Goal: Transaction & Acquisition: Book appointment/travel/reservation

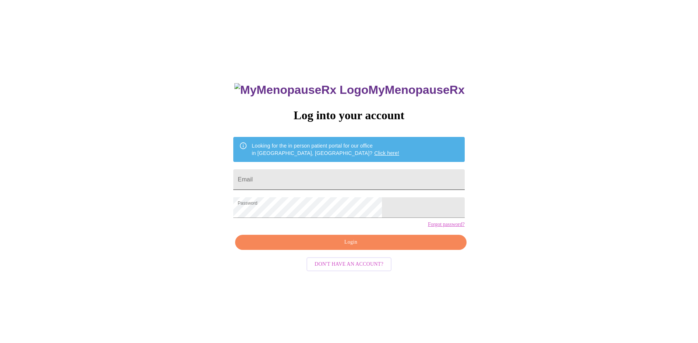
click at [309, 178] on input "Email" at bounding box center [348, 179] width 231 height 21
type input "[EMAIL_ADDRESS][DOMAIN_NAME]"
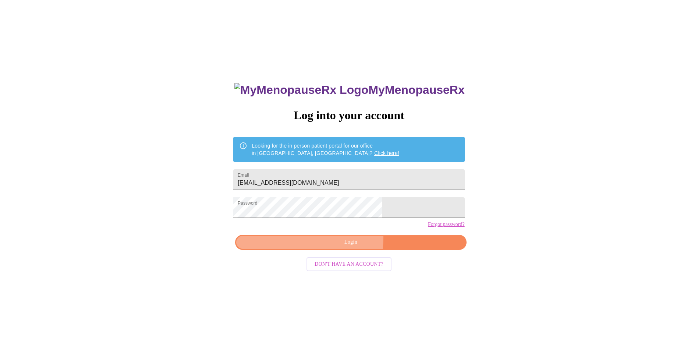
click at [336, 247] on span "Login" at bounding box center [351, 242] width 214 height 9
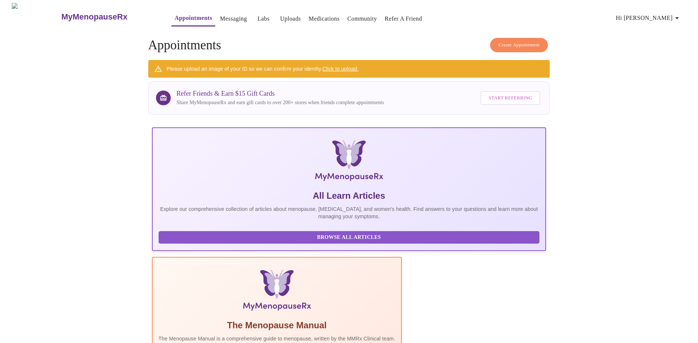
click at [510, 41] on span "Create Appointment" at bounding box center [519, 45] width 41 height 8
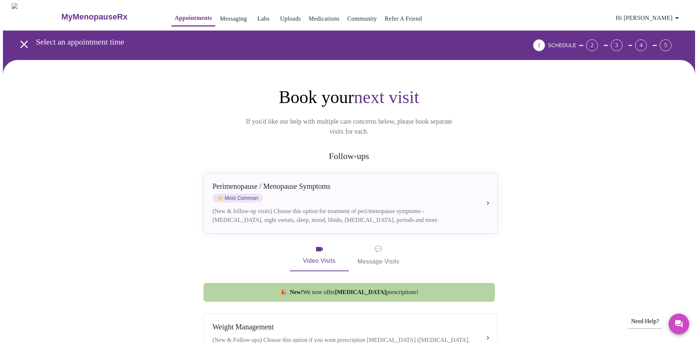
click at [225, 16] on link "Messaging" at bounding box center [233, 19] width 27 height 10
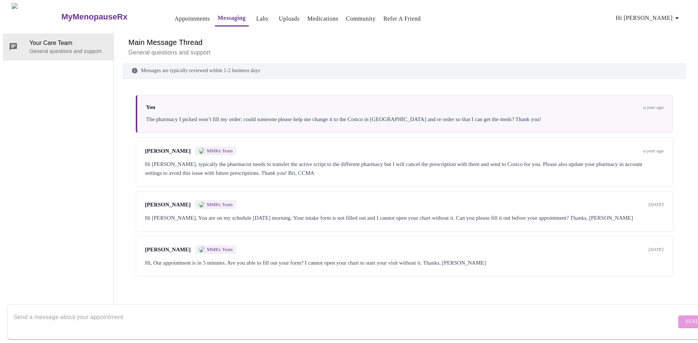
click at [174, 14] on link "Appointments" at bounding box center [191, 19] width 35 height 10
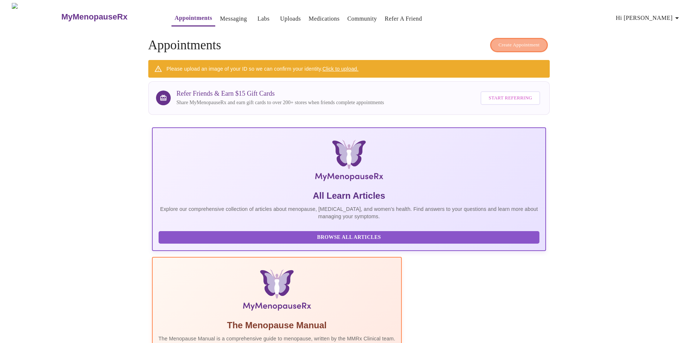
click at [499, 41] on span "Create Appointment" at bounding box center [519, 45] width 41 height 8
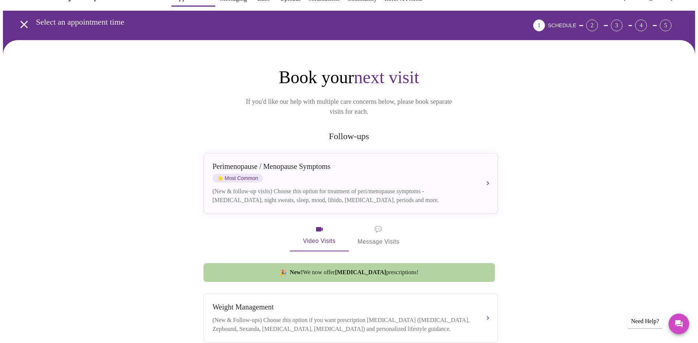
scroll to position [74, 0]
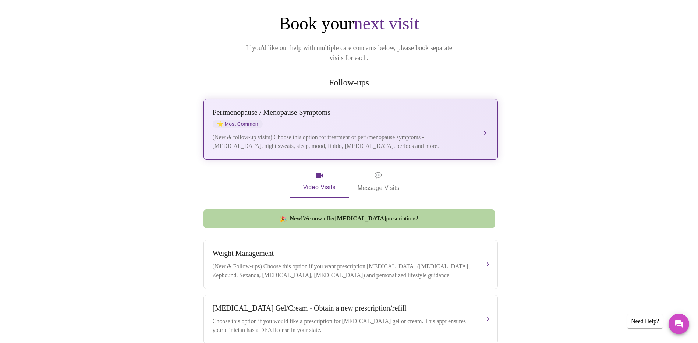
click at [417, 108] on div "Perimenopause / Menopause Symptoms ⭐ Most Common" at bounding box center [343, 118] width 261 height 20
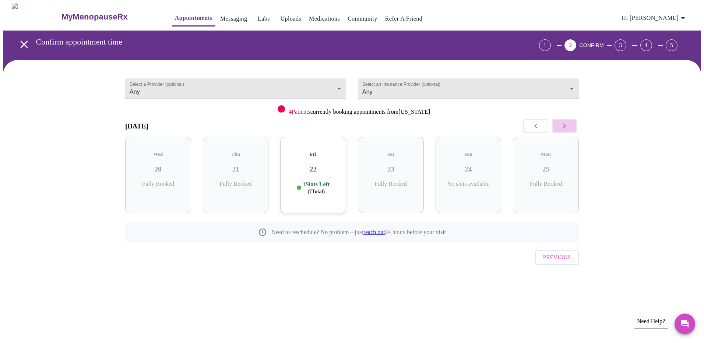
click at [561, 129] on icon "button" at bounding box center [564, 125] width 9 height 9
click at [310, 173] on div "Tue 02 8 Slots Left ( 79 Total)" at bounding box center [313, 175] width 66 height 76
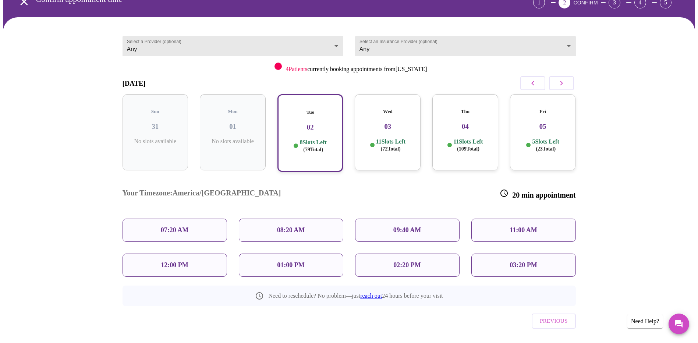
scroll to position [43, 0]
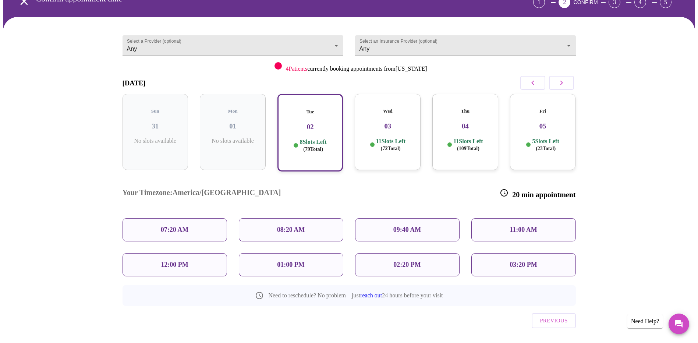
click at [411, 261] on p "02:20 PM" at bounding box center [406, 265] width 27 height 8
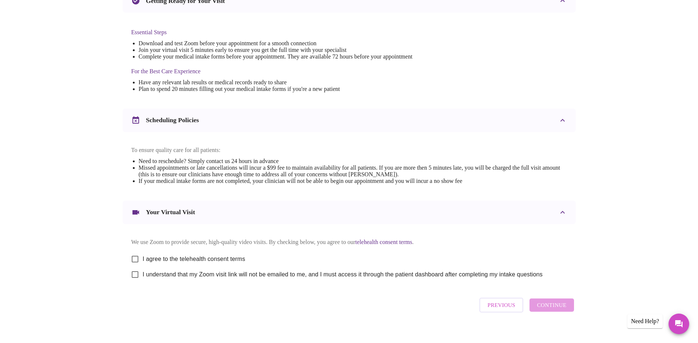
scroll to position [191, 0]
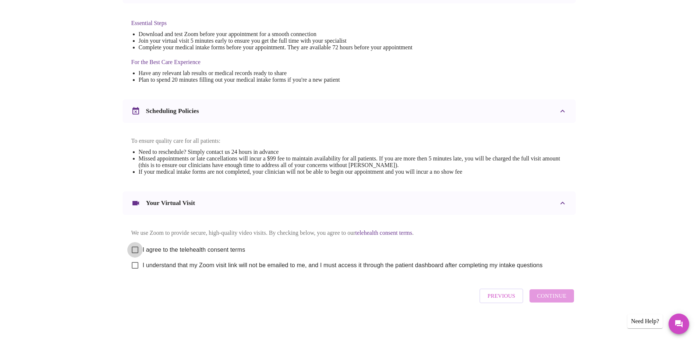
click at [136, 247] on input "I agree to the telehealth consent terms" at bounding box center [134, 249] width 15 height 15
checkbox input "true"
click at [135, 266] on input "I understand that my Zoom visit link will not be emailed to me, and I must acce…" at bounding box center [134, 265] width 15 height 15
checkbox input "true"
click at [565, 296] on span "Continue" at bounding box center [551, 296] width 29 height 10
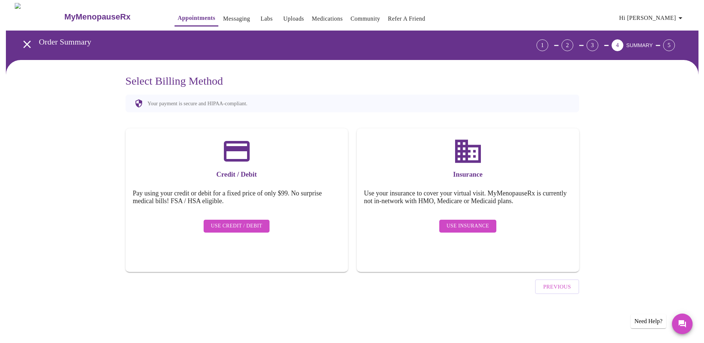
scroll to position [0, 0]
click at [289, 173] on h3 "Credit / Debit" at bounding box center [237, 174] width 208 height 8
click at [241, 222] on span "Use Credit / Debit" at bounding box center [237, 226] width 52 height 9
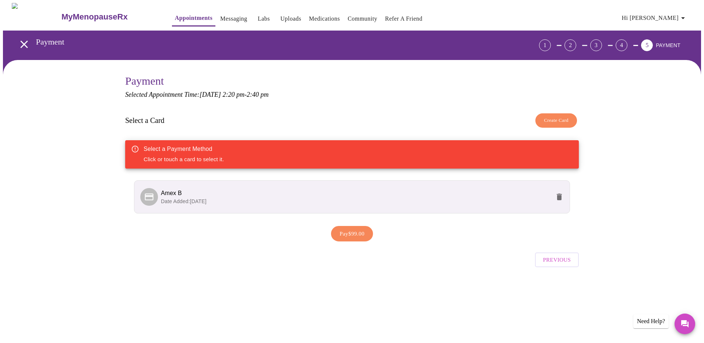
click at [379, 204] on li "Amex B Date Added: 09-09-2024" at bounding box center [352, 196] width 436 height 33
click at [347, 191] on span "Amex B" at bounding box center [355, 193] width 389 height 9
click at [364, 235] on span "Pay $99.00" at bounding box center [351, 234] width 25 height 10
click at [350, 231] on div at bounding box center [351, 233] width 453 height 22
click at [548, 121] on span "Create Card" at bounding box center [556, 120] width 25 height 8
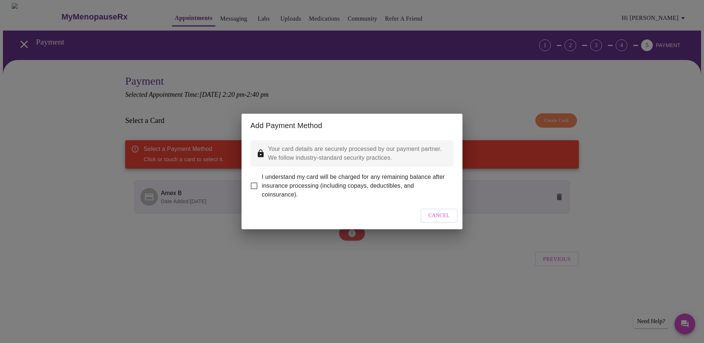
click at [256, 182] on input "I understand my card will be charged for any remaining balance after insurance …" at bounding box center [253, 185] width 15 height 15
checkbox input "true"
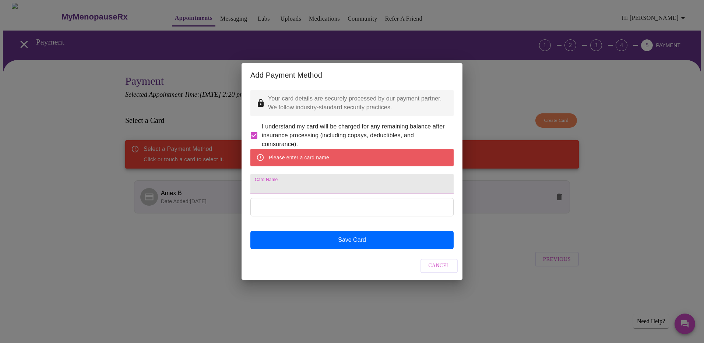
click at [314, 184] on input "Card Name" at bounding box center [351, 184] width 203 height 21
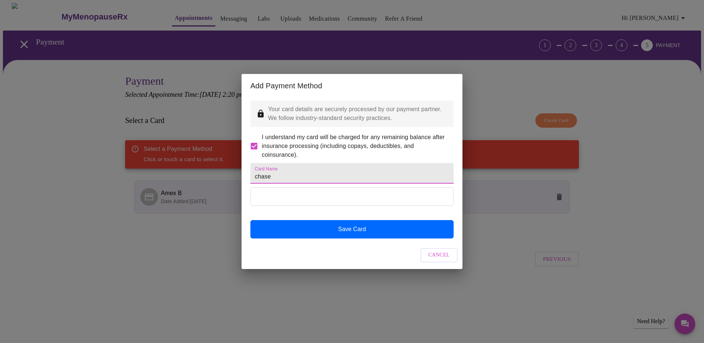
type input "chase"
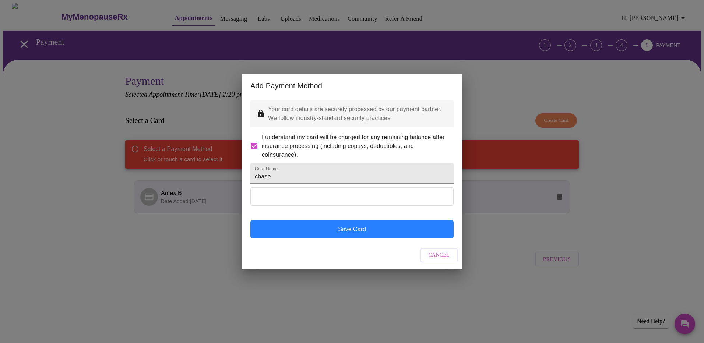
click at [318, 234] on button "Save Card" at bounding box center [351, 229] width 203 height 18
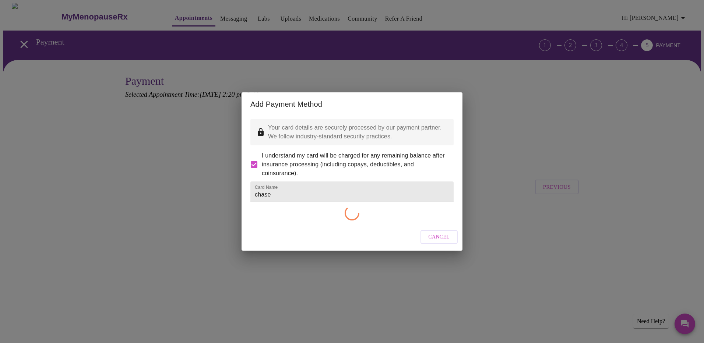
checkbox input "false"
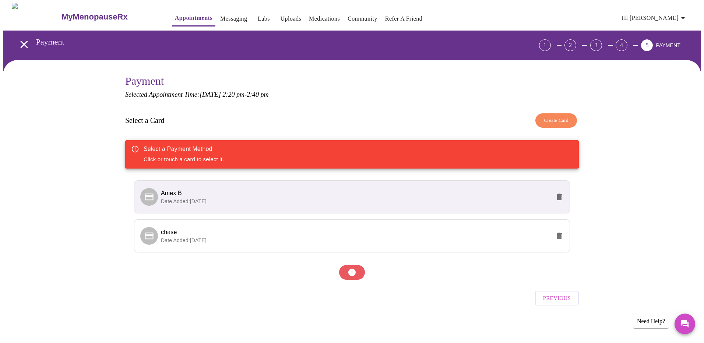
click at [318, 234] on span "chase" at bounding box center [355, 232] width 389 height 9
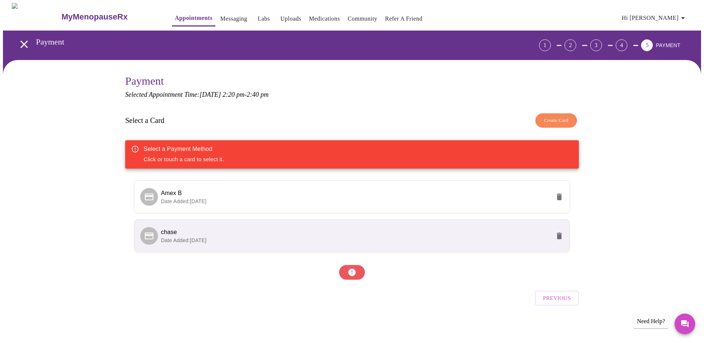
click at [428, 241] on p "Date Added: [DATE]" at bounding box center [355, 240] width 389 height 7
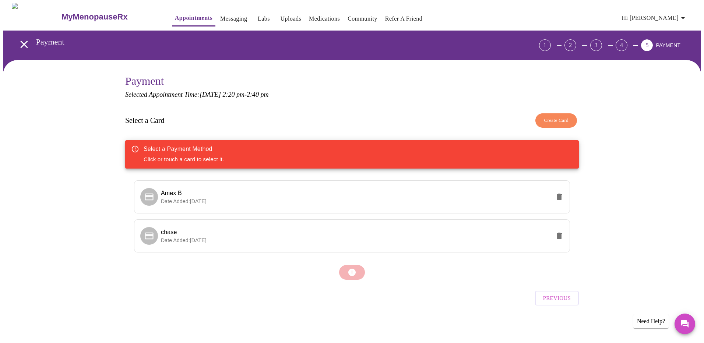
click at [350, 271] on div at bounding box center [351, 272] width 453 height 22
click at [442, 148] on div "Select a Payment Method Click or touch a card to select it." at bounding box center [351, 154] width 453 height 28
click at [268, 231] on span "chase" at bounding box center [355, 232] width 389 height 9
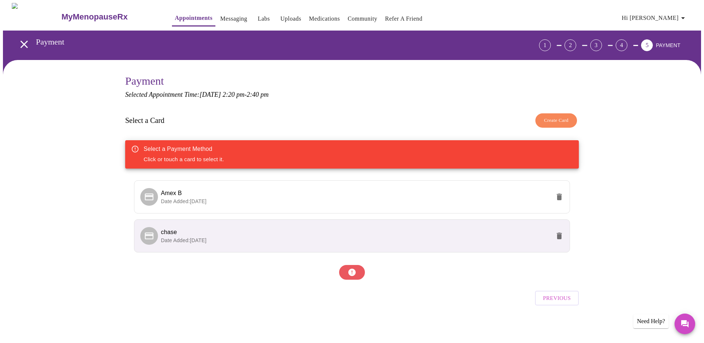
click at [351, 272] on div at bounding box center [351, 272] width 453 height 22
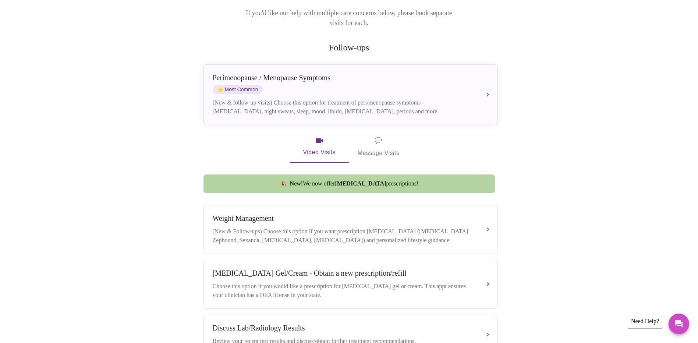
scroll to position [37, 0]
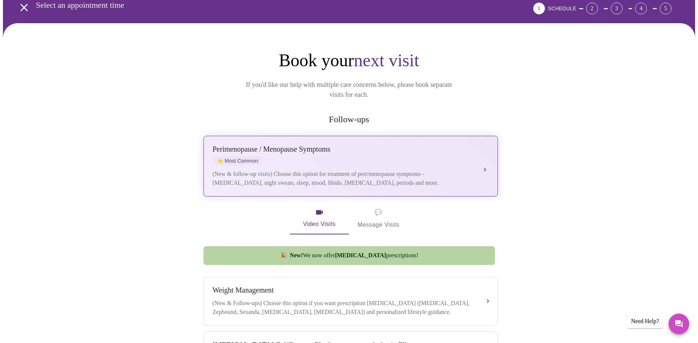
click at [356, 145] on div "Perimenopause / Menopause Symptoms" at bounding box center [343, 149] width 261 height 8
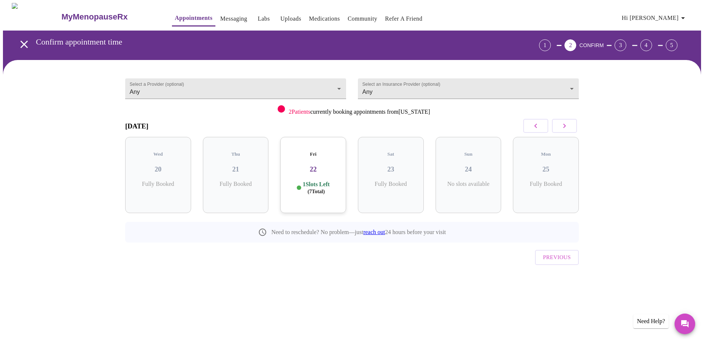
click at [559, 122] on button "button" at bounding box center [564, 126] width 25 height 14
click at [320, 169] on div "Tue 02 8 Slots Left ( 79 Total)" at bounding box center [313, 175] width 66 height 76
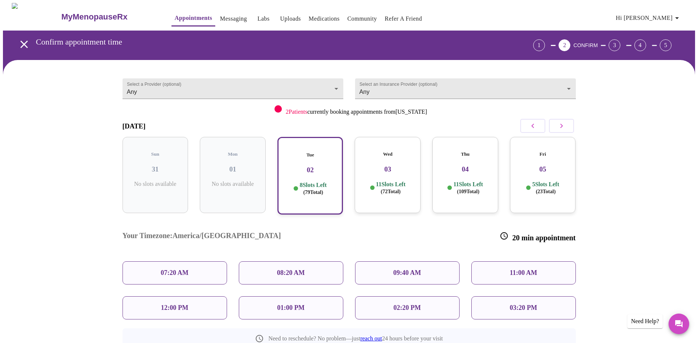
click at [419, 304] on p "02:20 PM" at bounding box center [406, 308] width 27 height 8
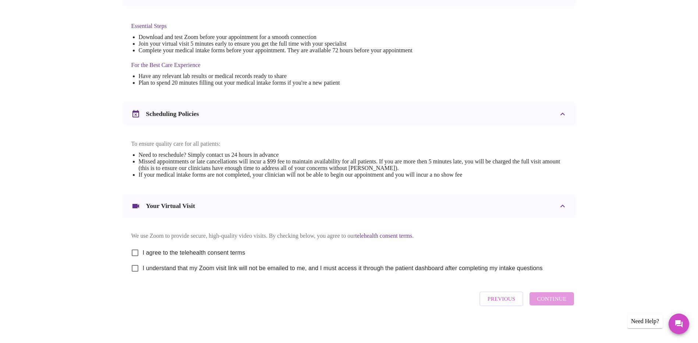
scroll to position [191, 0]
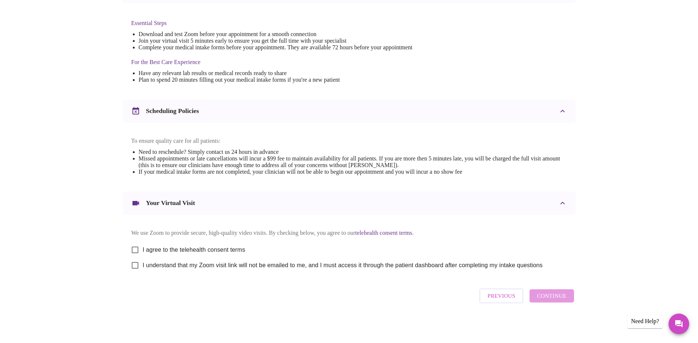
click at [134, 248] on input "I agree to the telehealth consent terms" at bounding box center [134, 249] width 15 height 15
checkbox input "true"
click at [134, 263] on input "I understand that my Zoom visit link will not be emailed to me, and I must acce…" at bounding box center [134, 265] width 15 height 15
checkbox input "true"
click at [538, 299] on button "Continue" at bounding box center [552, 295] width 44 height 13
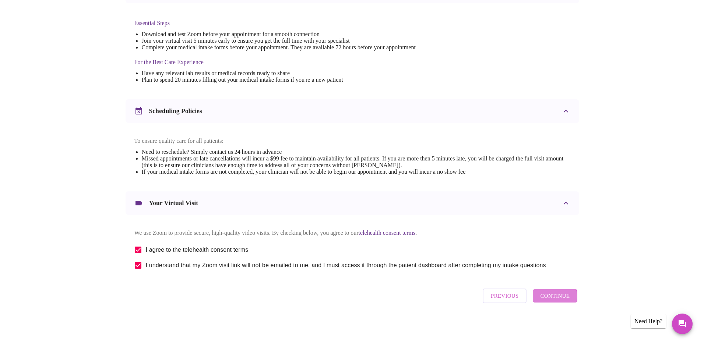
scroll to position [0, 0]
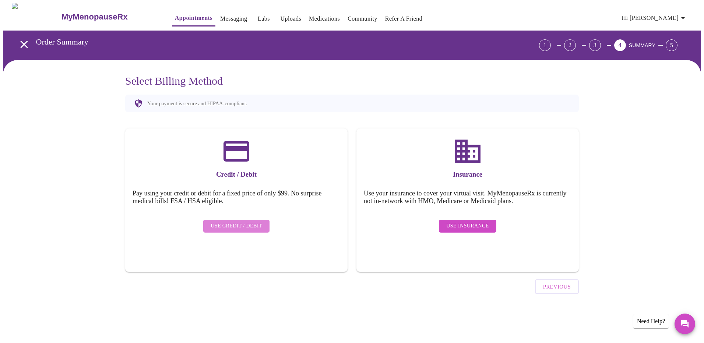
click at [239, 222] on span "Use Credit / Debit" at bounding box center [237, 226] width 52 height 9
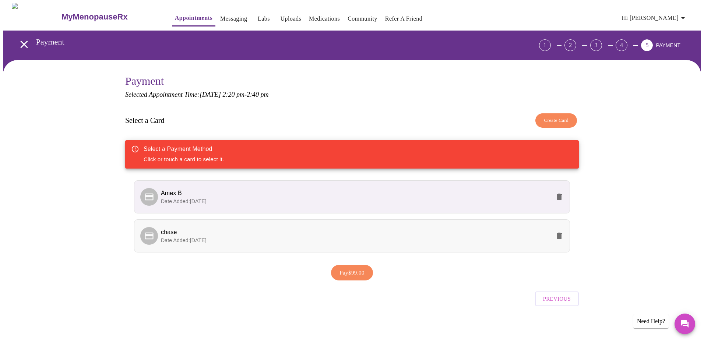
click at [251, 229] on span "chase" at bounding box center [355, 232] width 389 height 9
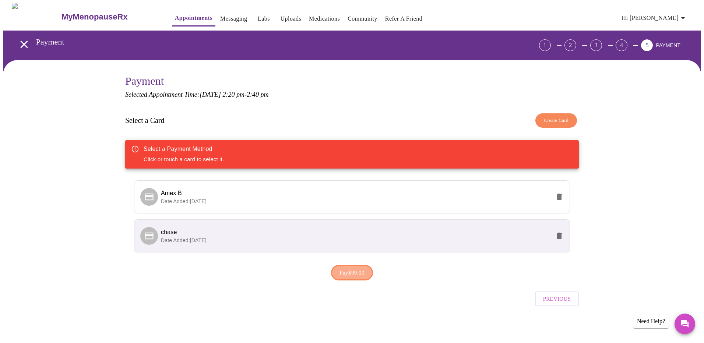
click at [349, 275] on span "Pay $99.00" at bounding box center [351, 273] width 25 height 10
click at [658, 325] on div "Need Help?" at bounding box center [650, 321] width 35 height 14
click at [654, 321] on div "Need Help?" at bounding box center [650, 321] width 35 height 14
click at [685, 321] on icon "Messages" at bounding box center [684, 323] width 7 height 7
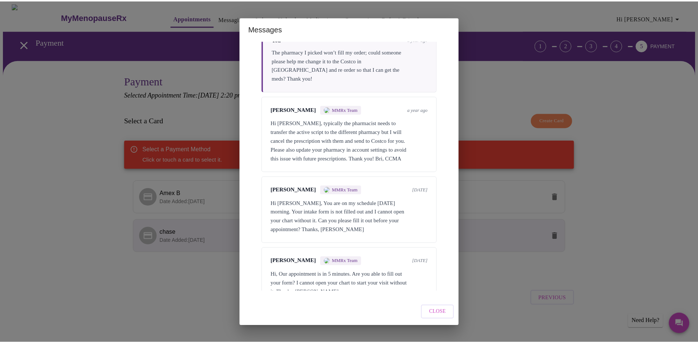
scroll to position [75, 0]
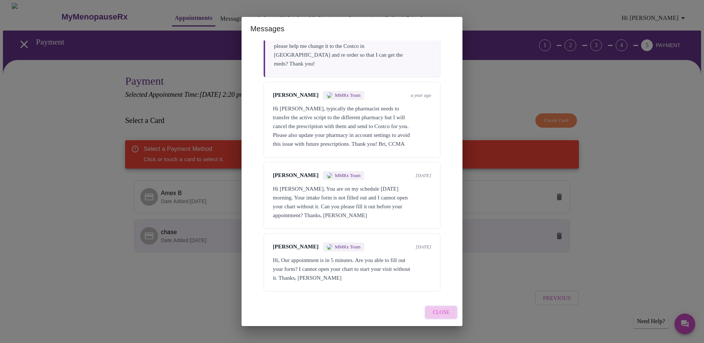
click at [441, 315] on span "Close" at bounding box center [440, 312] width 17 height 9
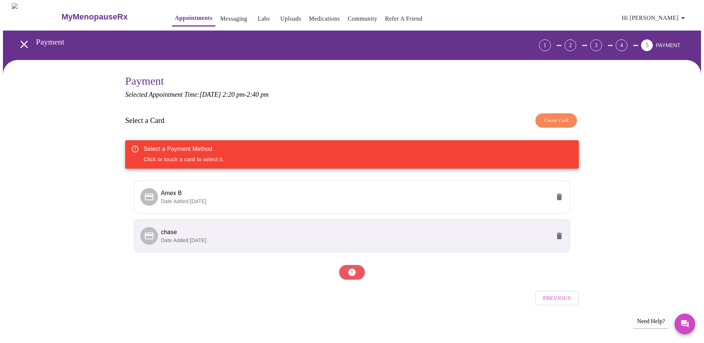
click at [477, 149] on div "Select a Payment Method Click or touch a card to select it." at bounding box center [351, 154] width 453 height 28
click at [311, 237] on p "Date Added: [DATE]" at bounding box center [355, 240] width 389 height 7
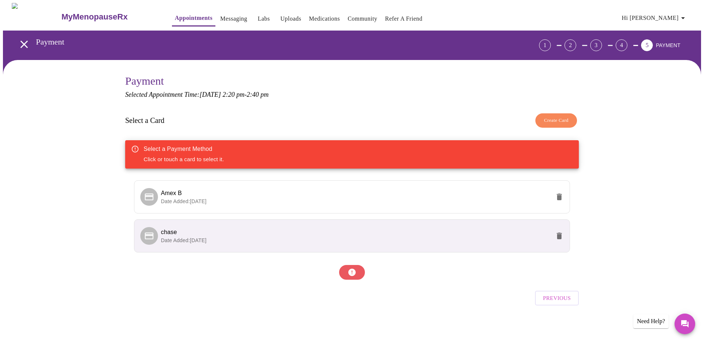
click at [301, 237] on p "Date Added: [DATE]" at bounding box center [355, 240] width 389 height 7
click at [152, 233] on icon at bounding box center [149, 236] width 10 height 10
click at [18, 42] on icon "open drawer" at bounding box center [24, 44] width 13 height 13
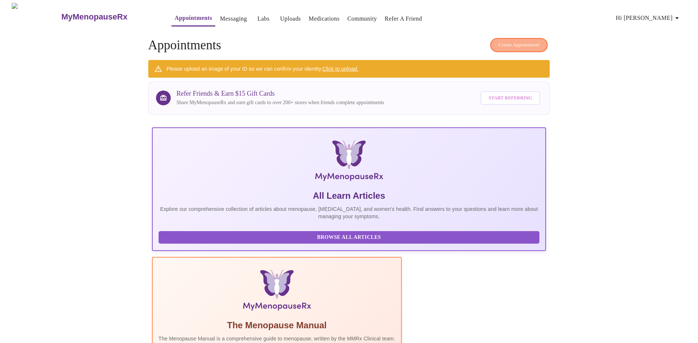
click at [521, 43] on span "Create Appointment" at bounding box center [519, 45] width 41 height 8
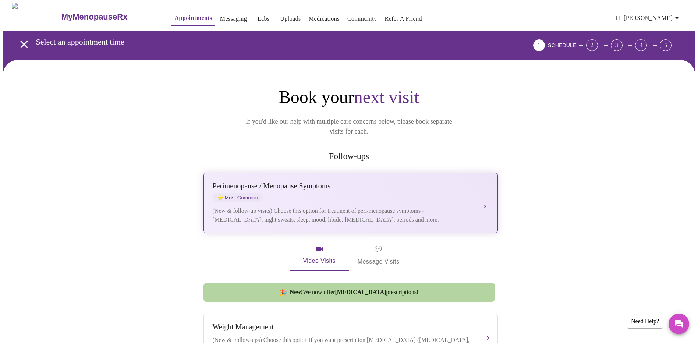
click at [440, 194] on div "[MEDICAL_DATA] / Menopause Symptoms ⭐ Most Common (New & follow-up visits) Choo…" at bounding box center [351, 203] width 276 height 42
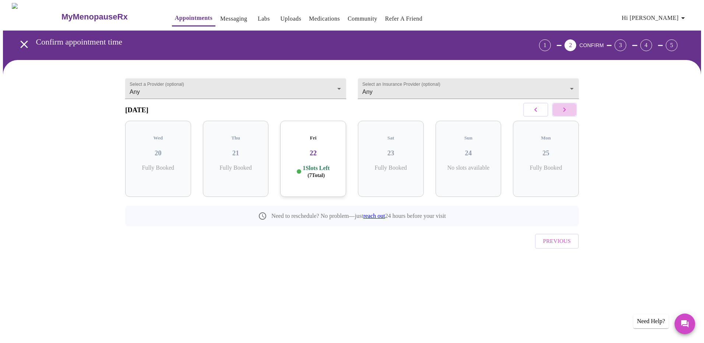
click at [568, 112] on icon "button" at bounding box center [564, 109] width 9 height 9
click at [300, 158] on div "Tue 02 8 Slots Left ( 79 Total)" at bounding box center [313, 159] width 66 height 76
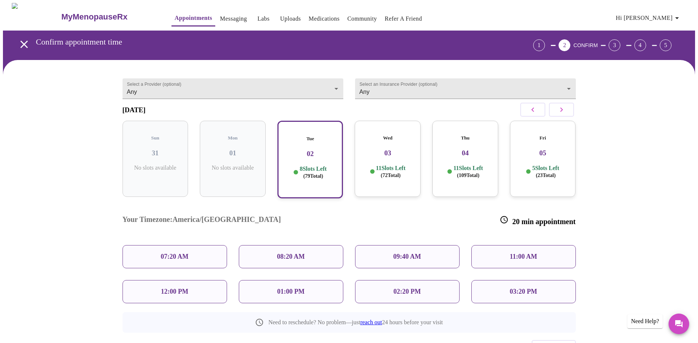
click at [402, 288] on p "02:20 PM" at bounding box center [406, 292] width 27 height 8
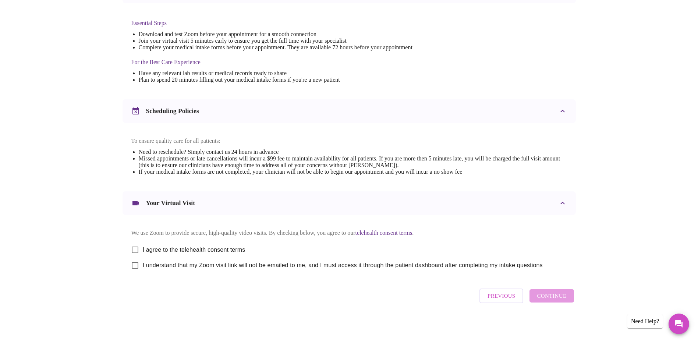
scroll to position [191, 0]
click at [154, 246] on span "I agree to the telehealth consent terms" at bounding box center [194, 249] width 103 height 9
click at [143, 246] on input "I agree to the telehealth consent terms" at bounding box center [134, 249] width 15 height 15
checkbox input "true"
click at [148, 271] on label "I understand that my Zoom visit link will not be emailed to me, and I must acce…" at bounding box center [335, 265] width 416 height 15
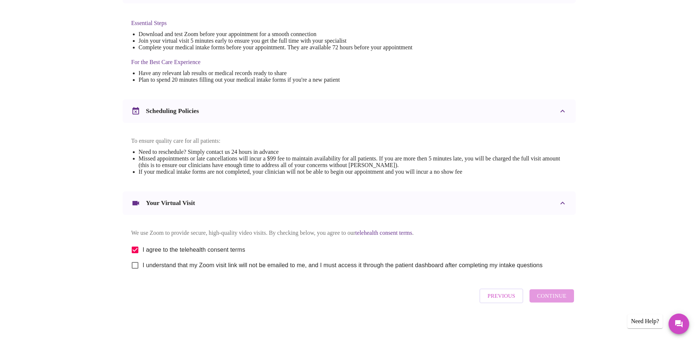
click at [143, 271] on input "I understand that my Zoom visit link will not be emailed to me, and I must acce…" at bounding box center [134, 265] width 15 height 15
checkbox input "true"
click at [545, 297] on span "Continue" at bounding box center [551, 296] width 29 height 10
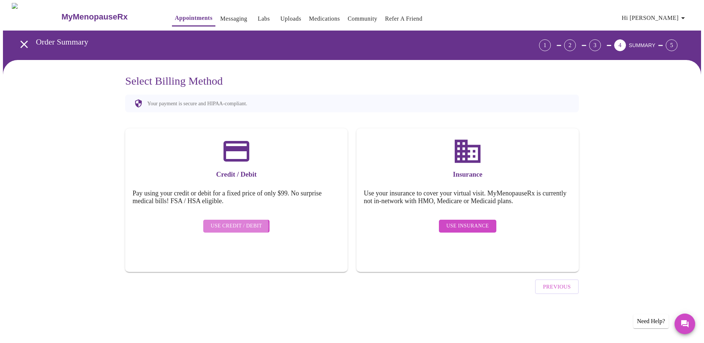
click at [230, 222] on span "Use Credit / Debit" at bounding box center [237, 226] width 52 height 9
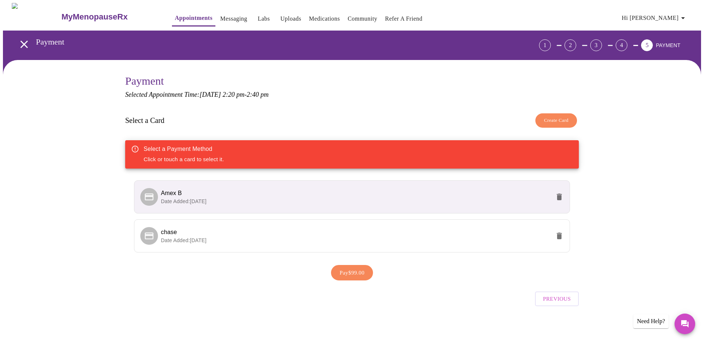
click at [559, 195] on icon "delete" at bounding box center [559, 197] width 5 height 7
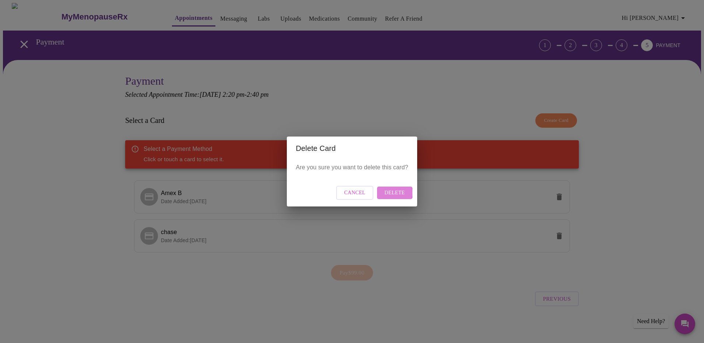
click at [386, 193] on span "Delete" at bounding box center [394, 192] width 20 height 9
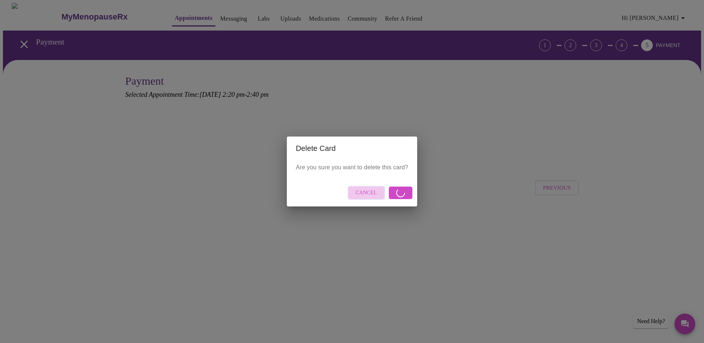
click at [370, 192] on span "Cancel" at bounding box center [366, 192] width 21 height 9
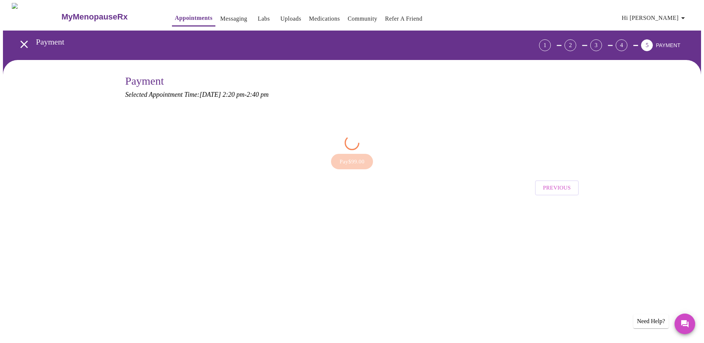
click at [344, 162] on div "Pay $99.00" at bounding box center [351, 161] width 453 height 23
click at [544, 185] on span "Previous" at bounding box center [557, 188] width 28 height 10
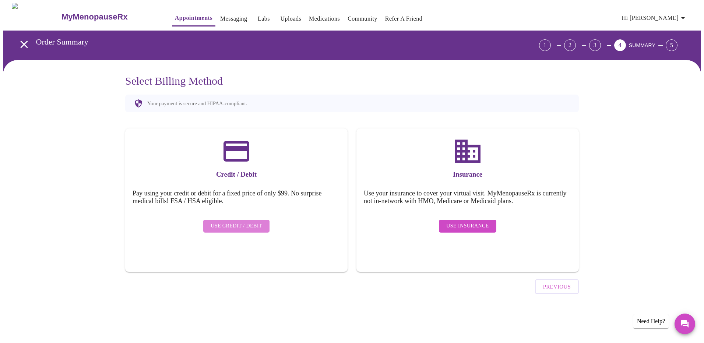
click at [243, 222] on span "Use Credit / Debit" at bounding box center [237, 226] width 52 height 9
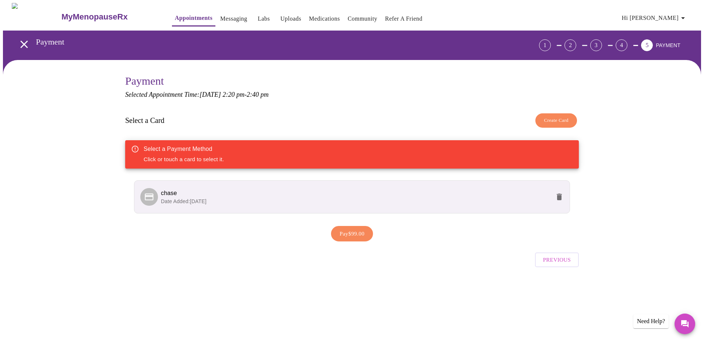
click at [269, 205] on li "chase Date Added: [DATE]" at bounding box center [352, 196] width 436 height 33
click at [286, 206] on li "chase Date Added: [DATE]" at bounding box center [352, 196] width 436 height 33
click at [345, 232] on span "Pay $99.00" at bounding box center [351, 234] width 25 height 10
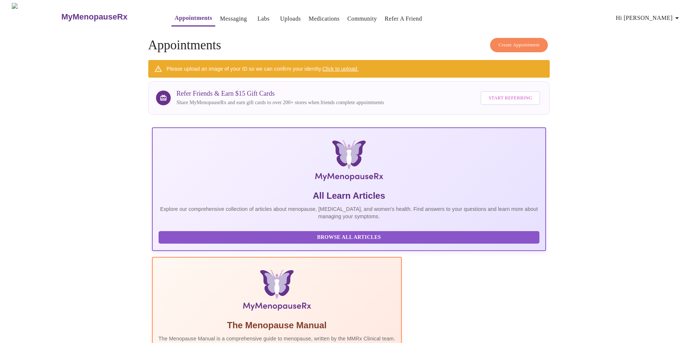
click at [347, 16] on link "Community" at bounding box center [362, 19] width 30 height 10
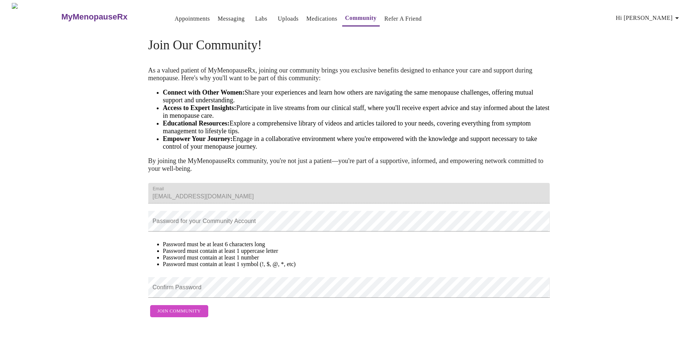
click at [321, 15] on link "Medications" at bounding box center [322, 19] width 31 height 10
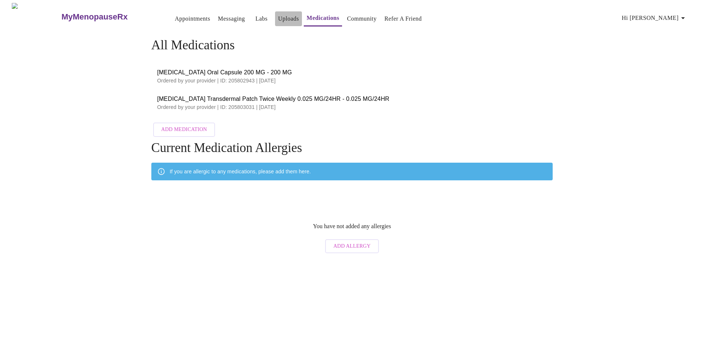
click at [278, 15] on link "Uploads" at bounding box center [288, 19] width 21 height 10
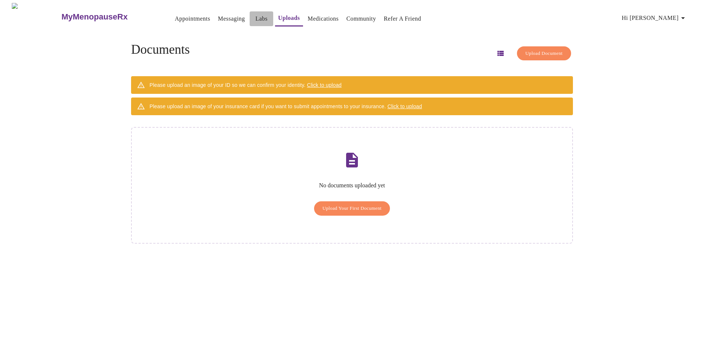
click at [255, 14] on link "Labs" at bounding box center [261, 19] width 12 height 10
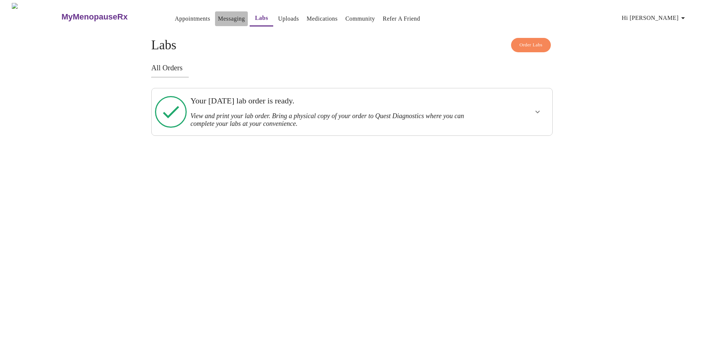
click at [218, 14] on link "Messaging" at bounding box center [231, 19] width 27 height 10
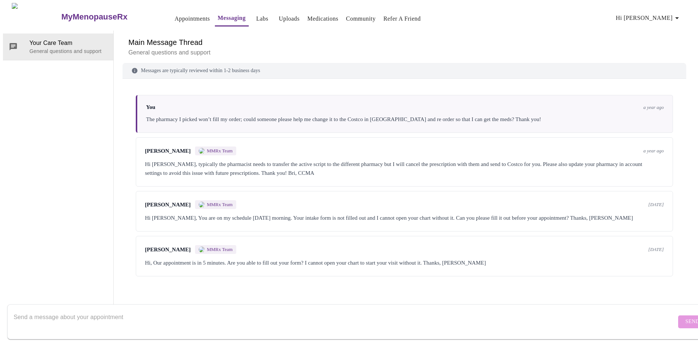
click at [174, 18] on link "Appointments" at bounding box center [191, 19] width 35 height 10
